Goal: Task Accomplishment & Management: Manage account settings

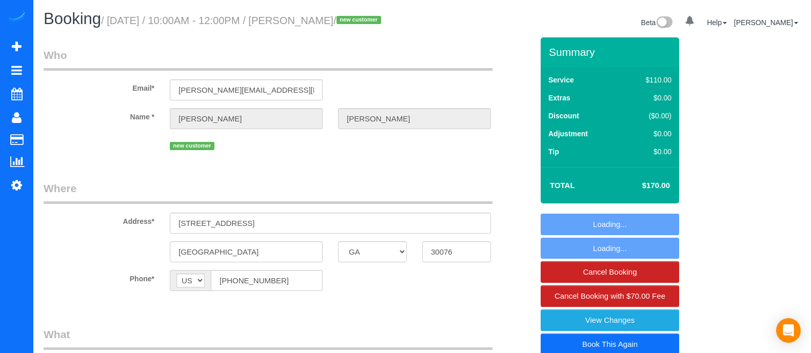
select select "GA"
select select "spot1"
select select "number:1"
select select "number:8"
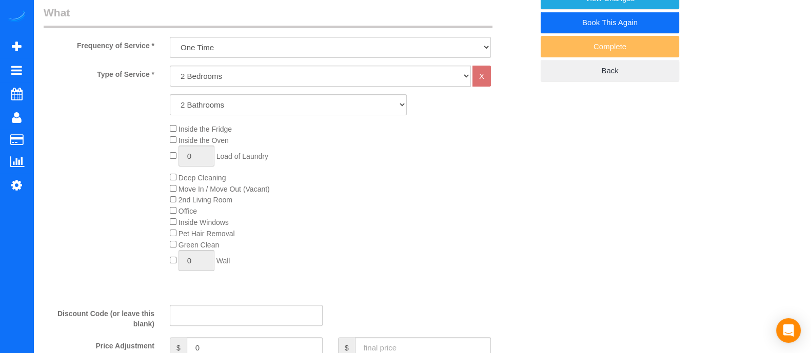
select select "object:762"
select select "2"
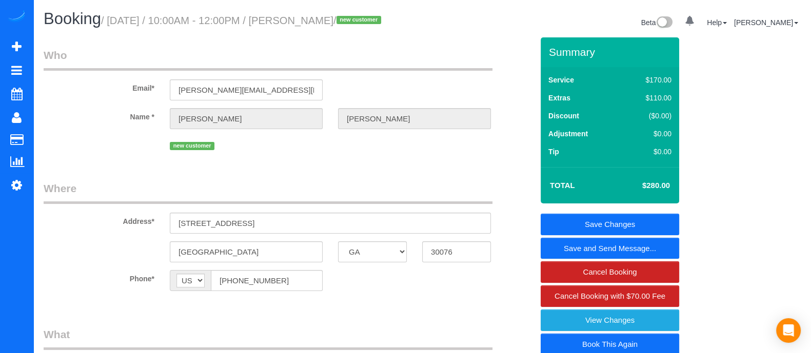
click at [604, 258] on link "Save and Send Message..." at bounding box center [610, 249] width 139 height 22
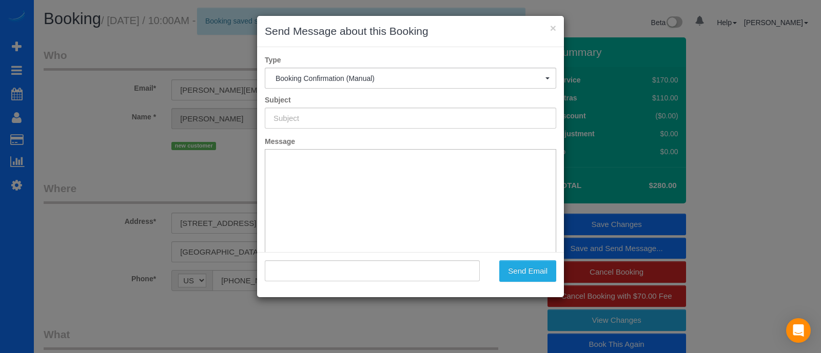
type input "Booking Confirmed!"
type input ""[PERSON_NAME]" <[PERSON_NAME][EMAIL_ADDRESS][DOMAIN_NAME]>"
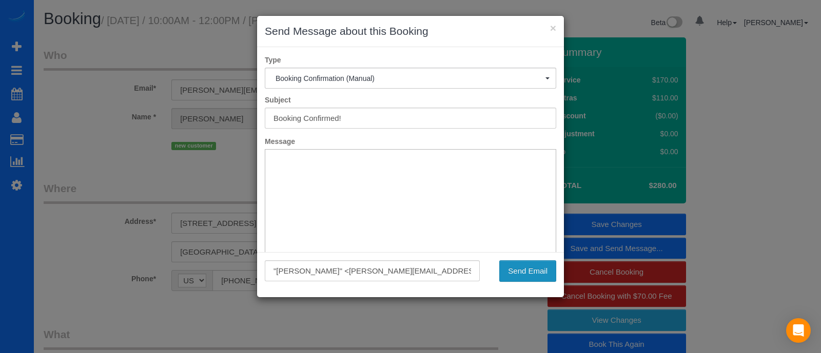
click at [514, 269] on button "Send Email" at bounding box center [527, 272] width 57 height 22
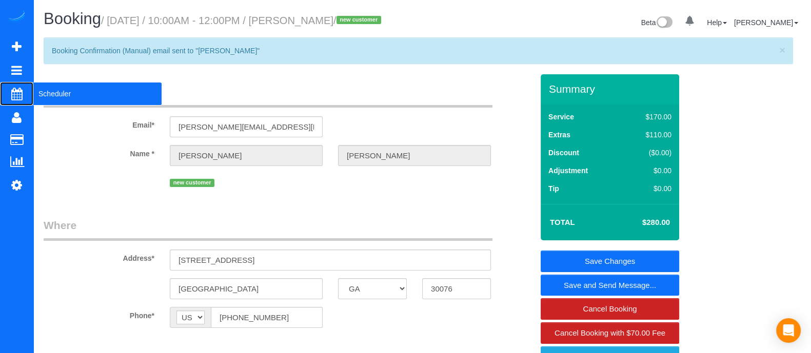
click at [72, 93] on span "Scheduler" at bounding box center [97, 94] width 128 height 24
